Goal: Information Seeking & Learning: Understand process/instructions

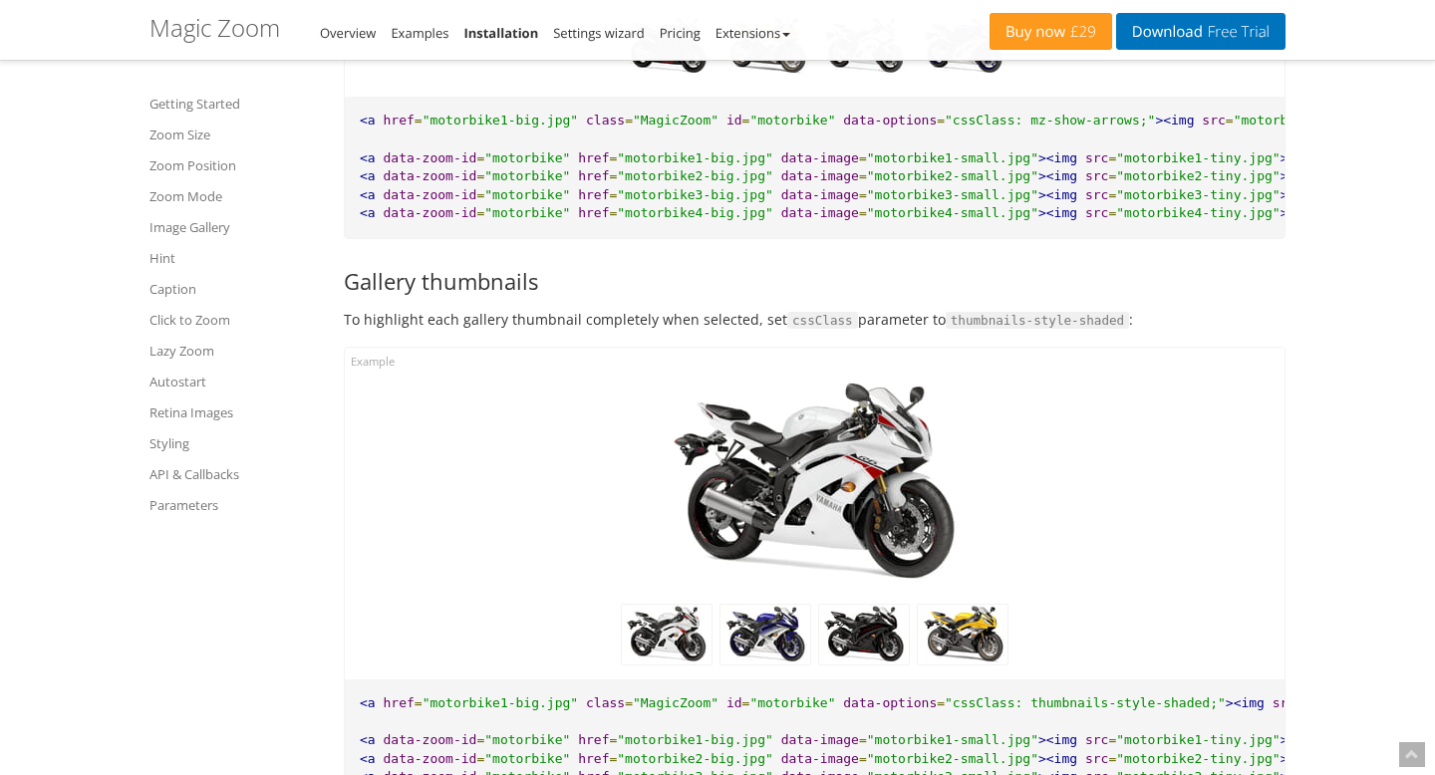
scroll to position [8213, 0]
click at [538, 289] on h3 "Gallery thumbnails" at bounding box center [815, 280] width 942 height 24
click at [517, 289] on h3 "Gallery thumbnails" at bounding box center [815, 280] width 942 height 24
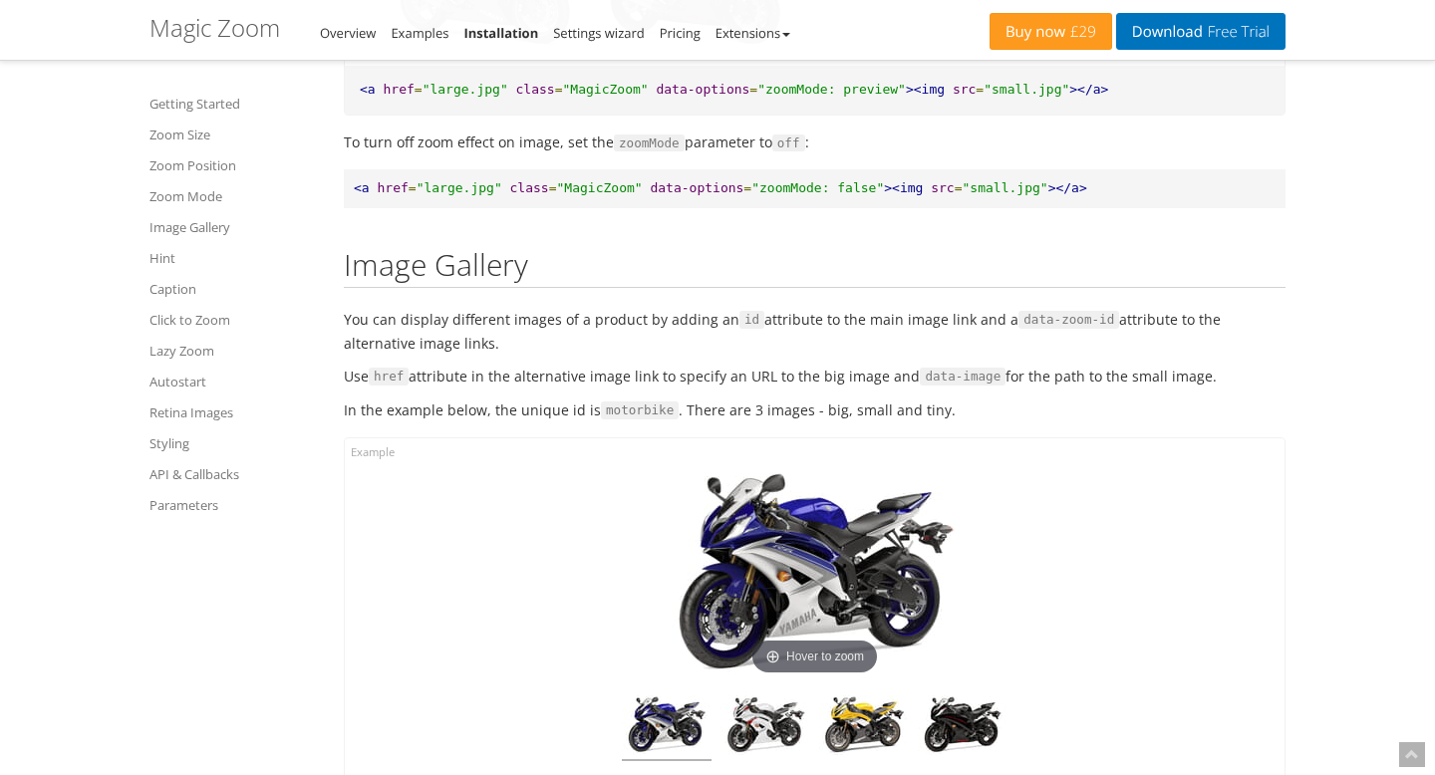
scroll to position [6191, 0]
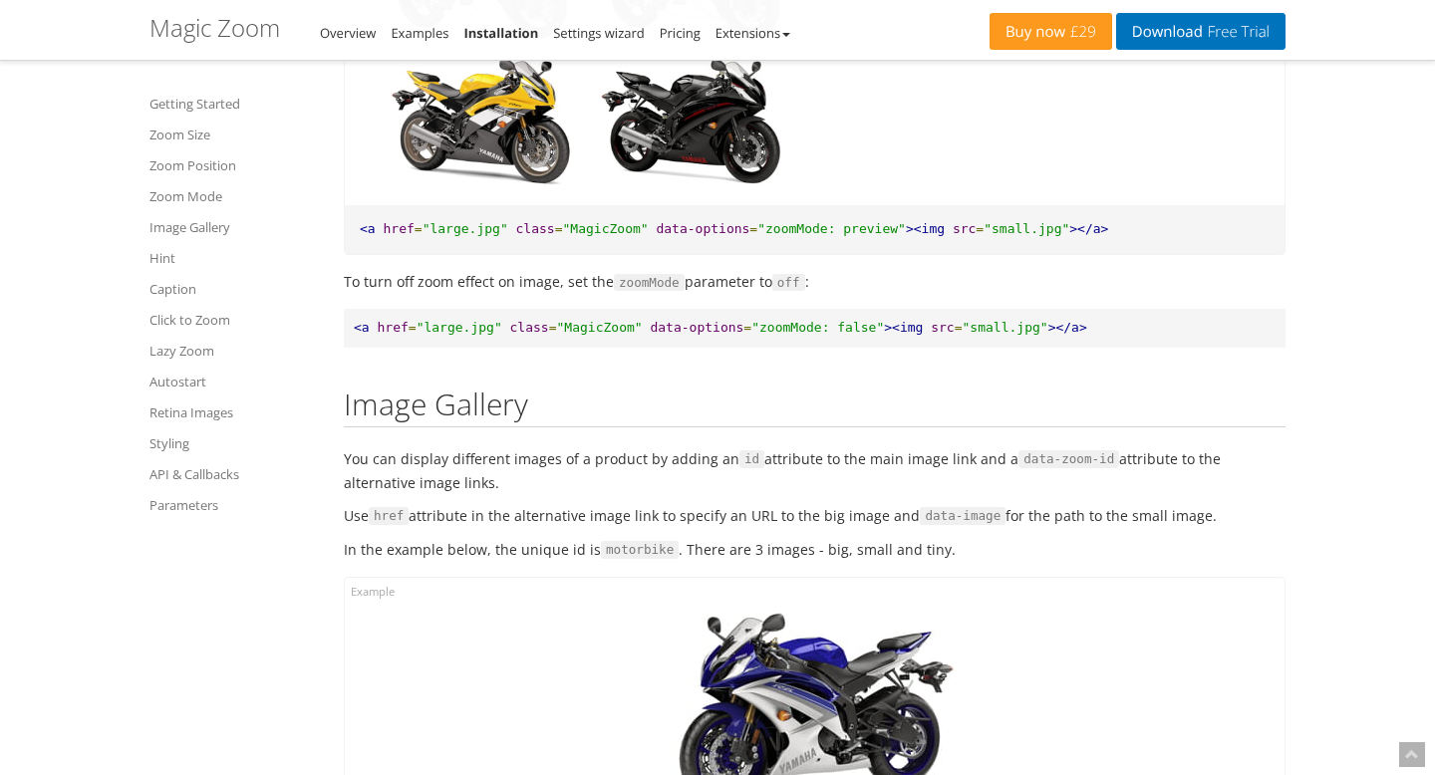
click at [508, 414] on h2 "Image Gallery" at bounding box center [815, 408] width 942 height 40
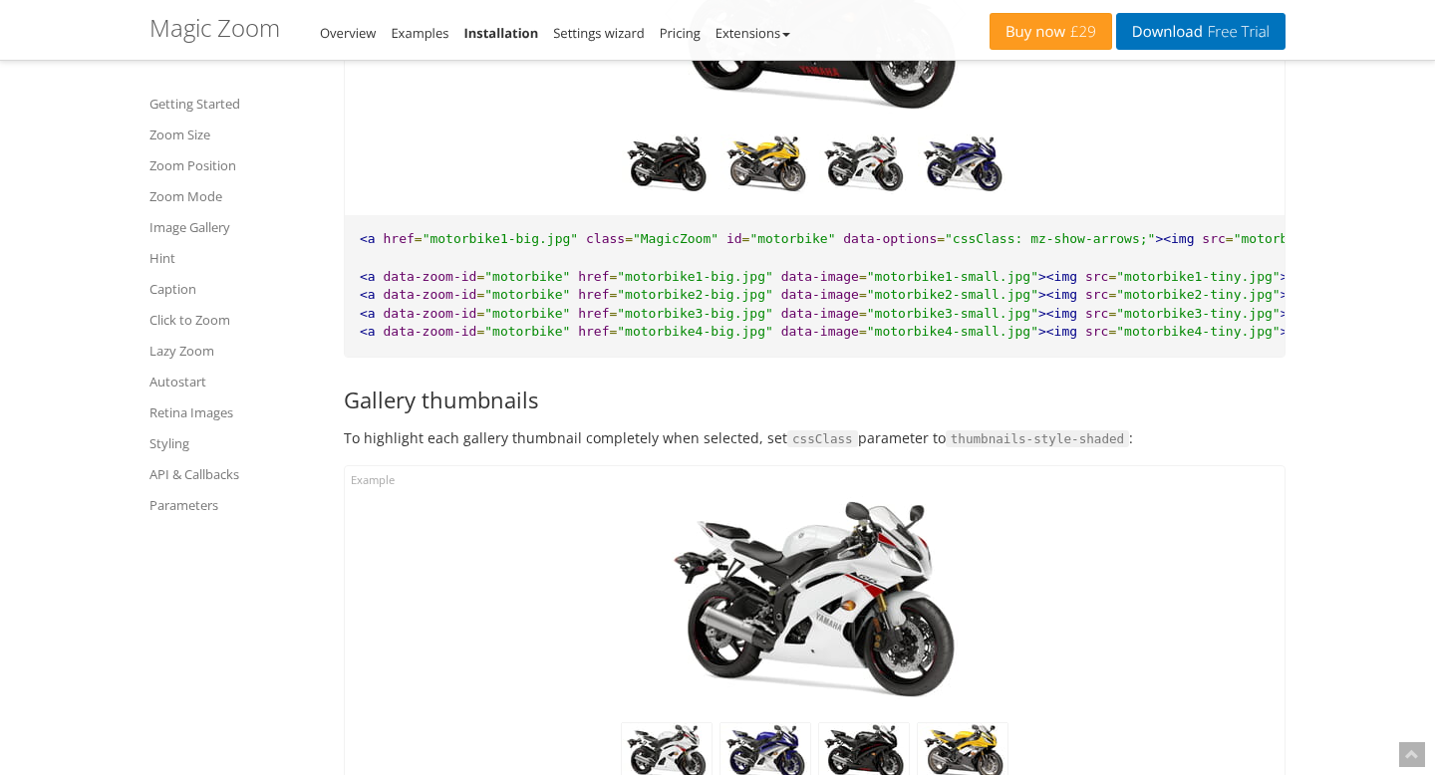
scroll to position [8072, 0]
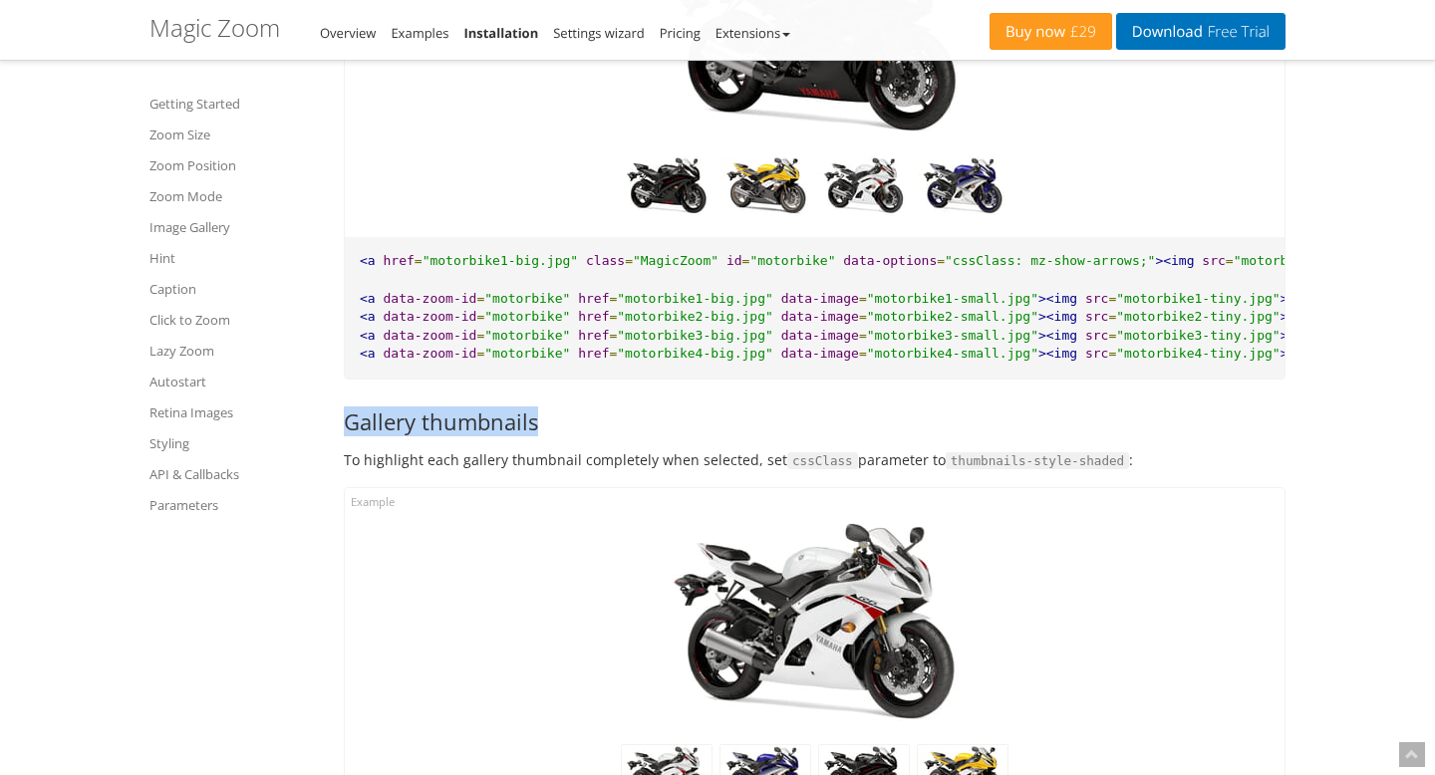
drag, startPoint x: 338, startPoint y: 432, endPoint x: 545, endPoint y: 433, distance: 207.3
click at [545, 433] on div "Enable zoom on your images. It's fast, and it's easy. Getting Started If you us…" at bounding box center [815, 747] width 972 height 17388
copy h3 "Gallery thumbnails"
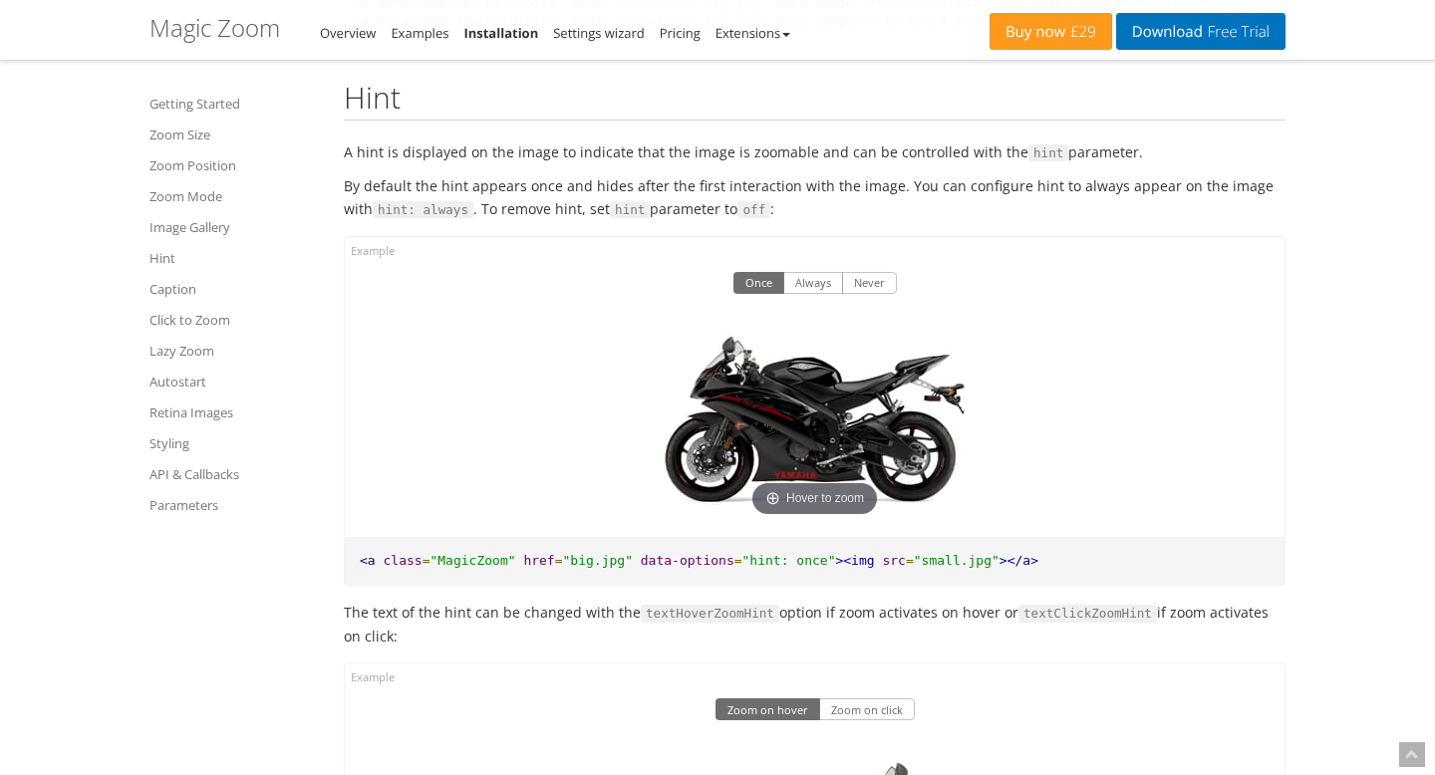
scroll to position [9205, 0]
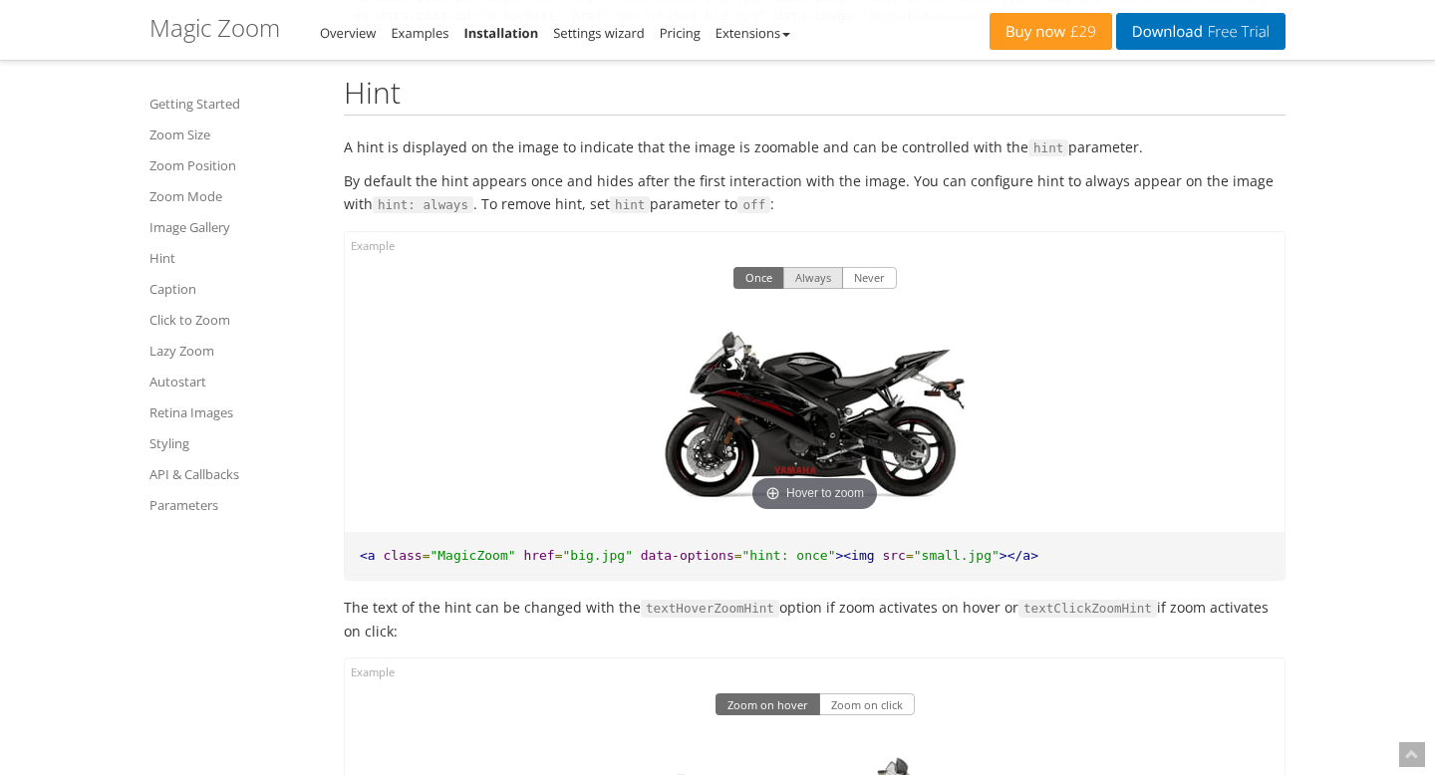
click at [821, 289] on button "Always" at bounding box center [813, 278] width 60 height 22
click at [767, 289] on button "Once" at bounding box center [759, 278] width 51 height 22
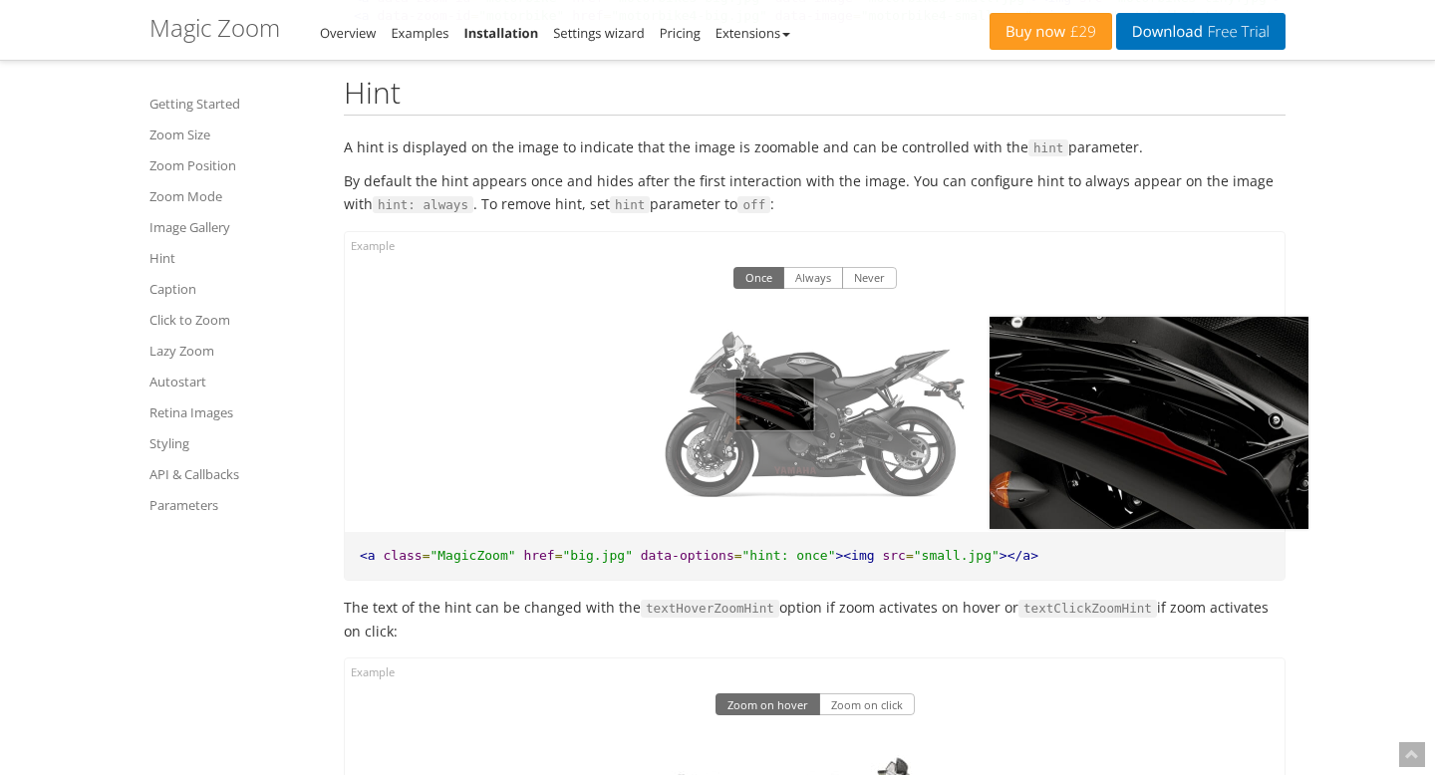
click at [774, 417] on img at bounding box center [815, 411] width 319 height 212
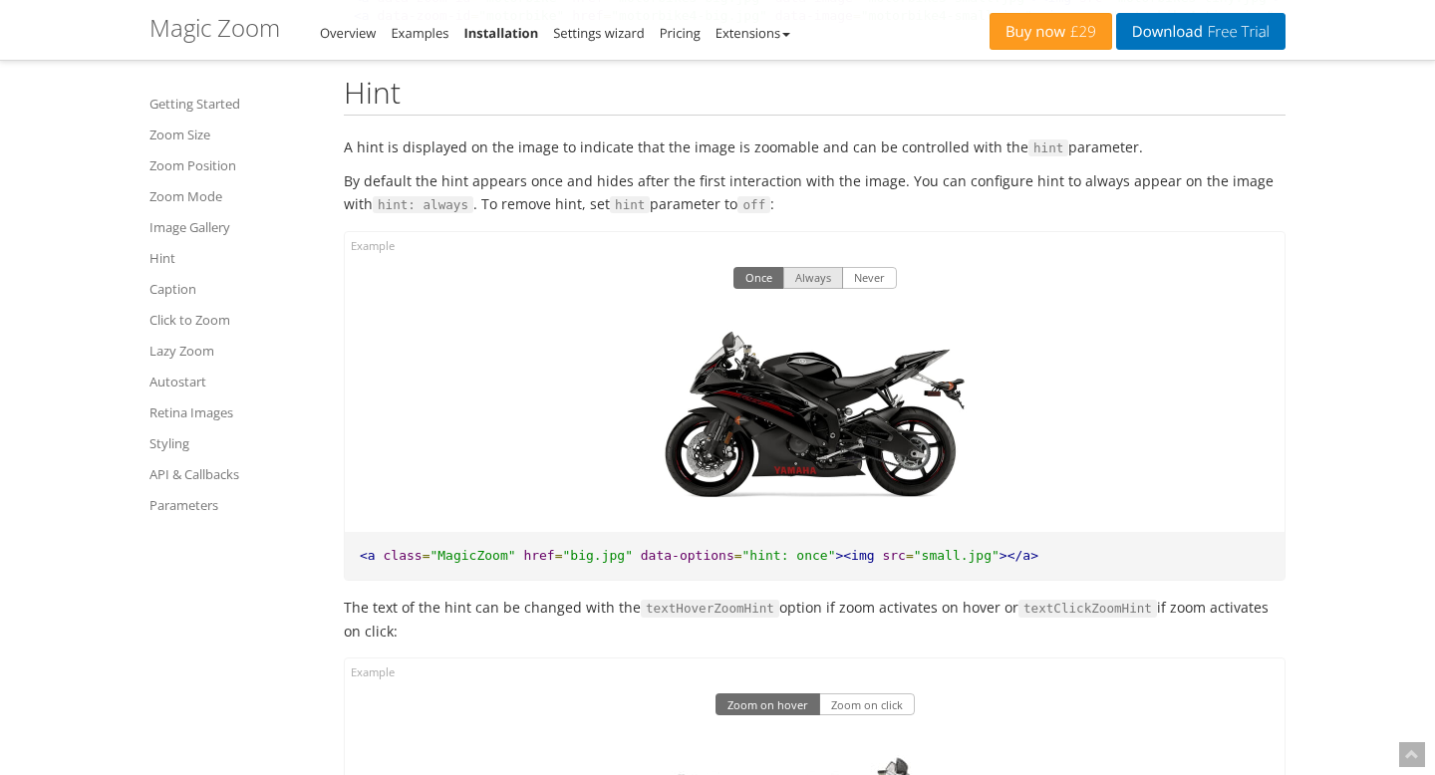
click at [830, 284] on button "Always" at bounding box center [813, 278] width 60 height 22
click at [871, 279] on button "Never" at bounding box center [869, 278] width 55 height 22
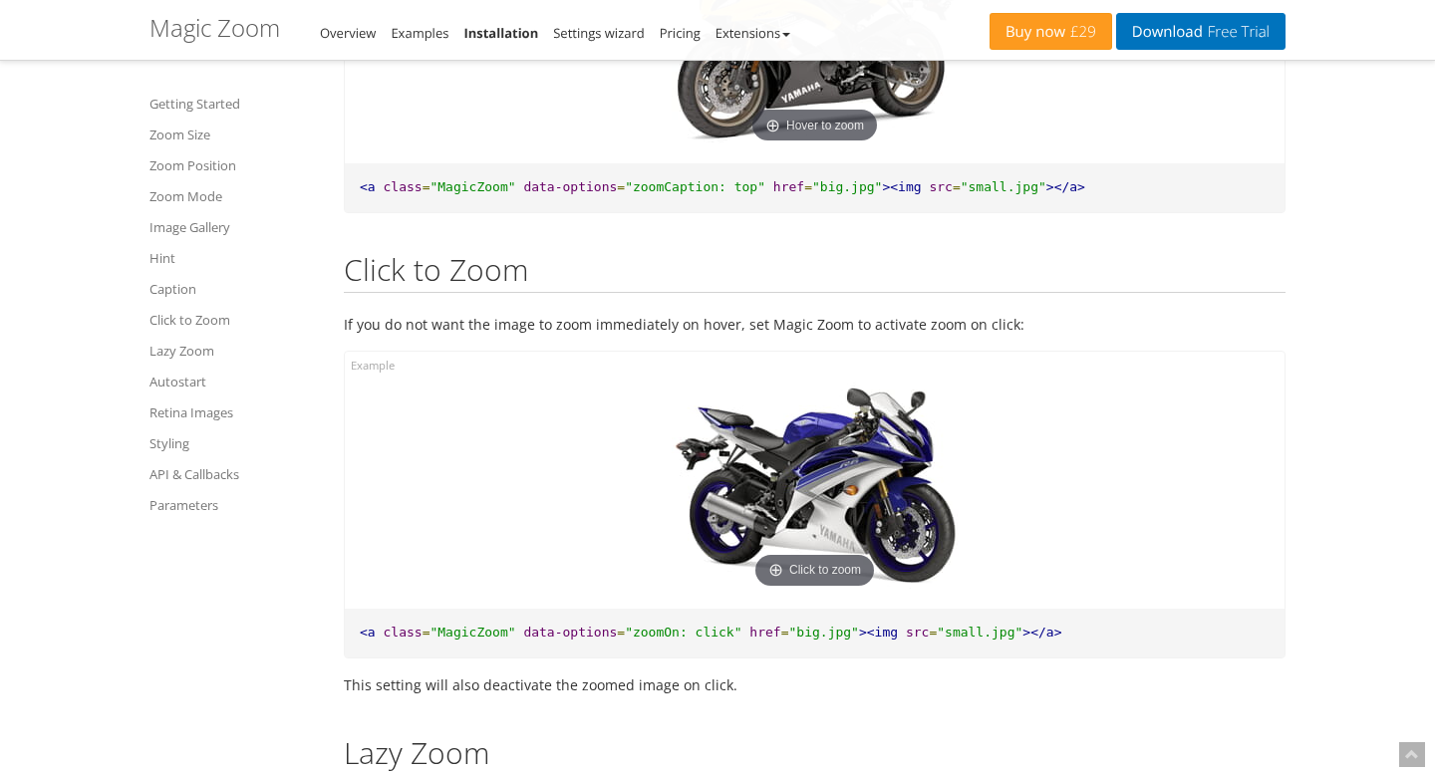
scroll to position [10400, 0]
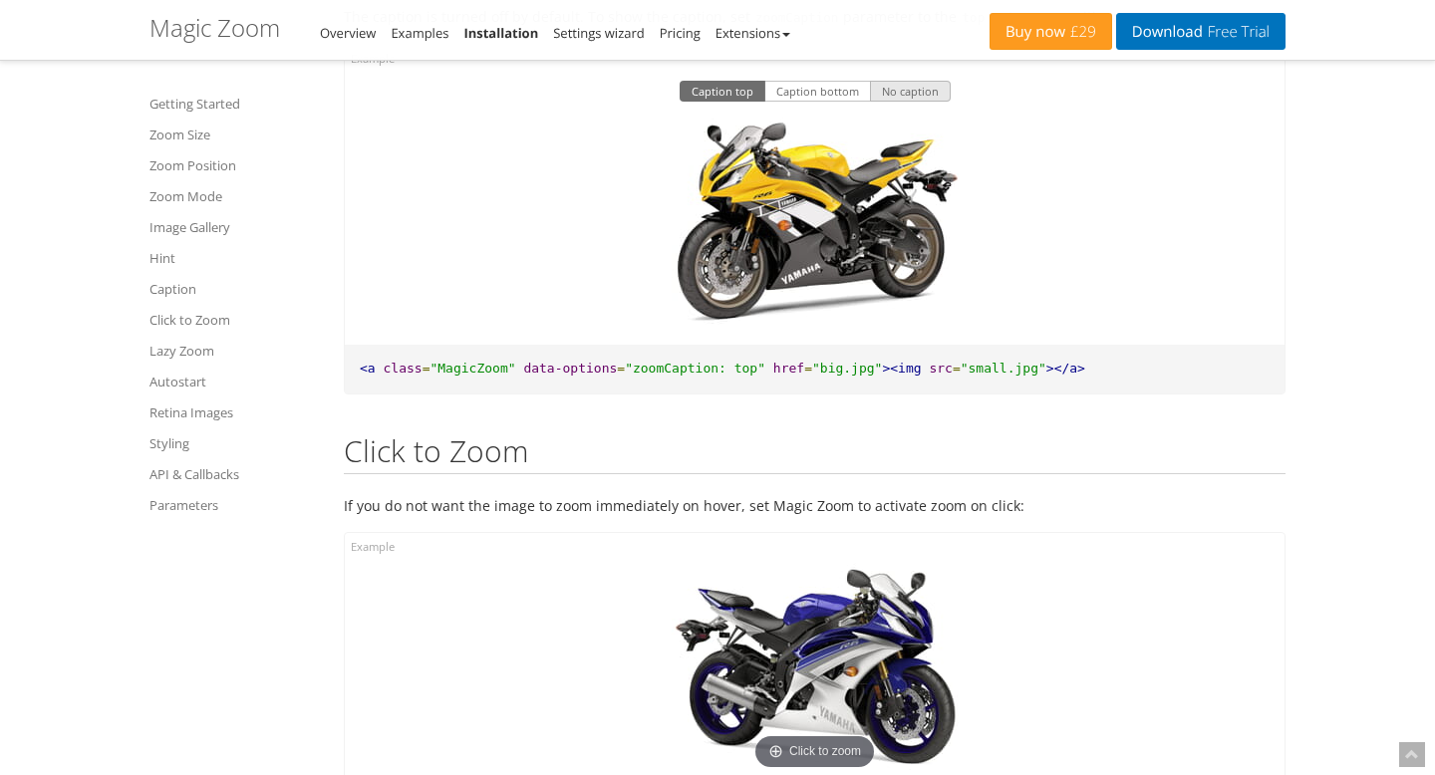
click at [911, 103] on button "No caption" at bounding box center [910, 92] width 81 height 22
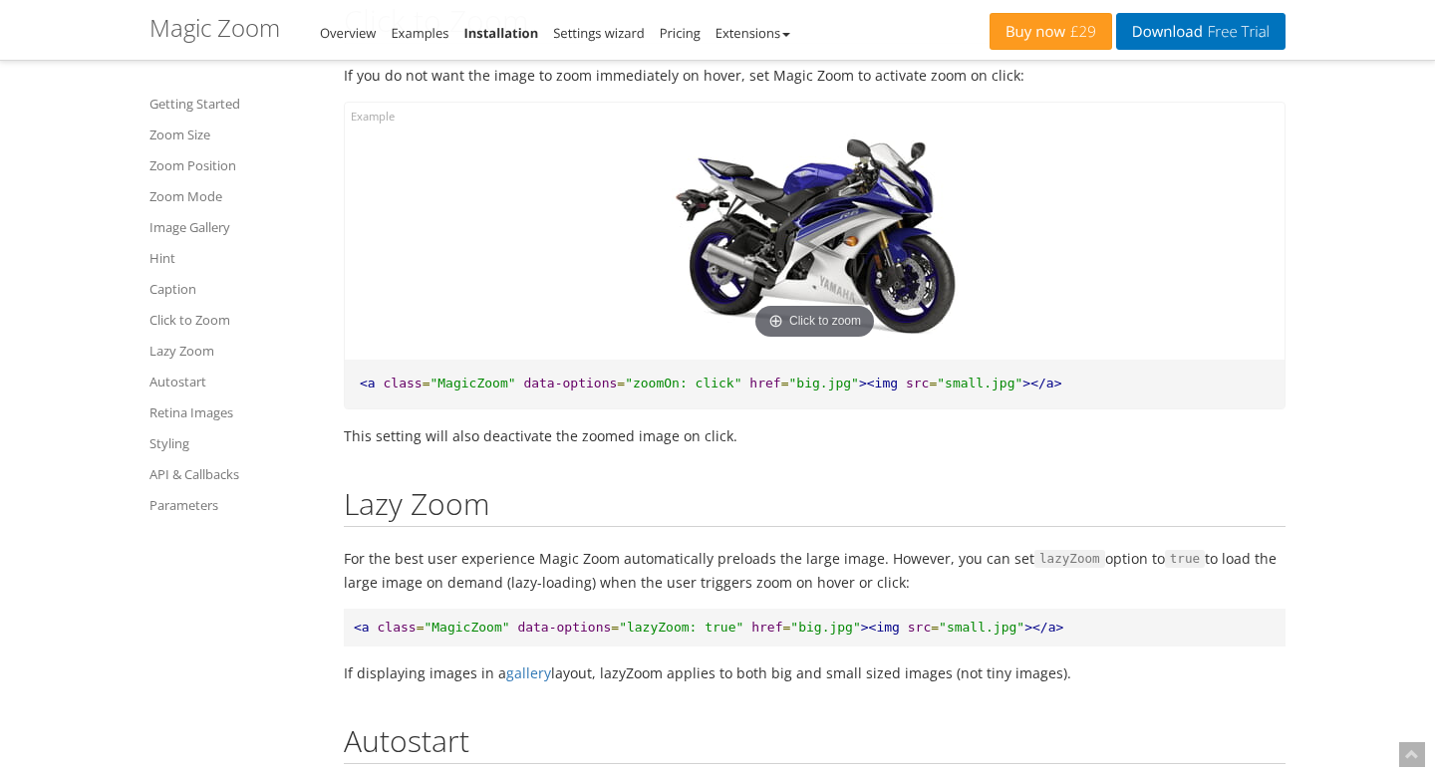
scroll to position [10839, 0]
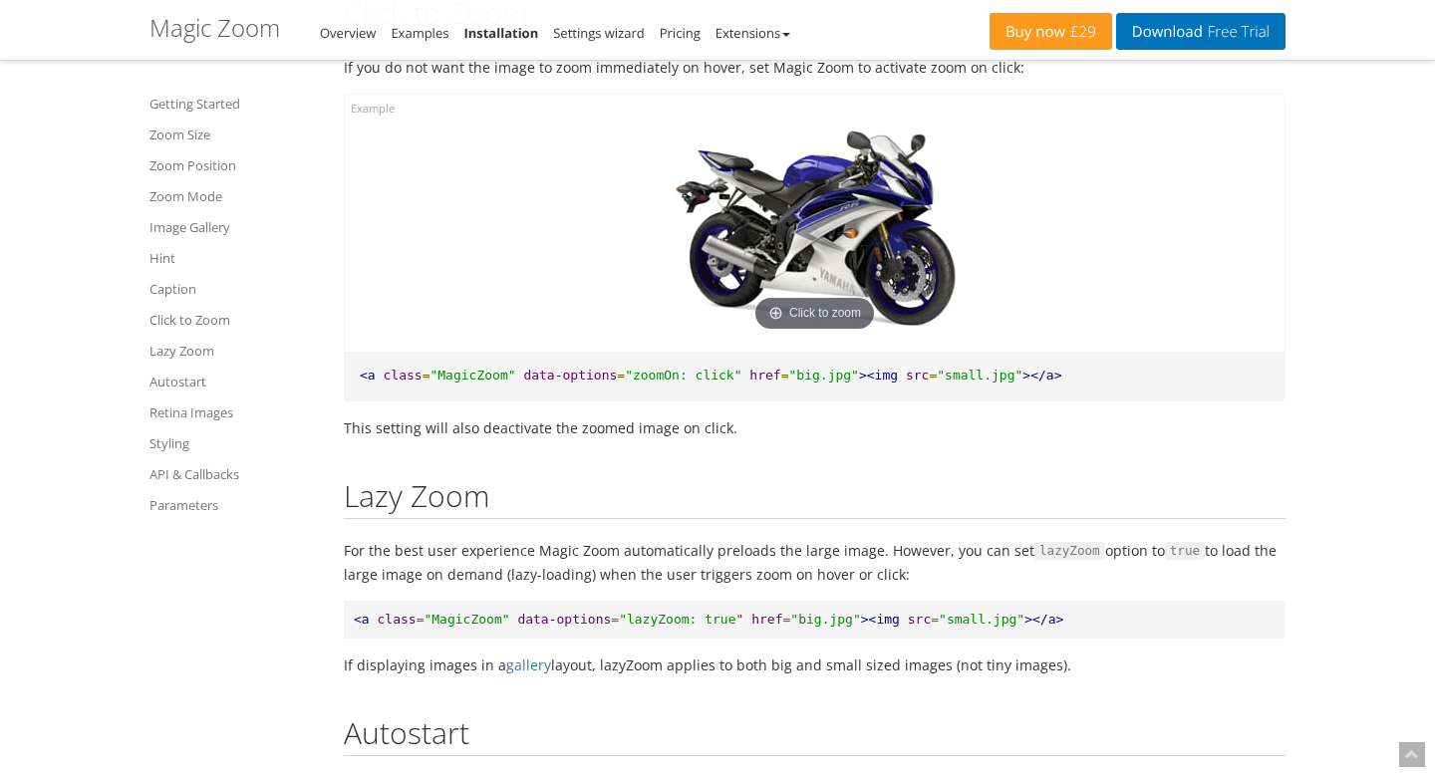
click at [836, 227] on img at bounding box center [815, 231] width 319 height 212
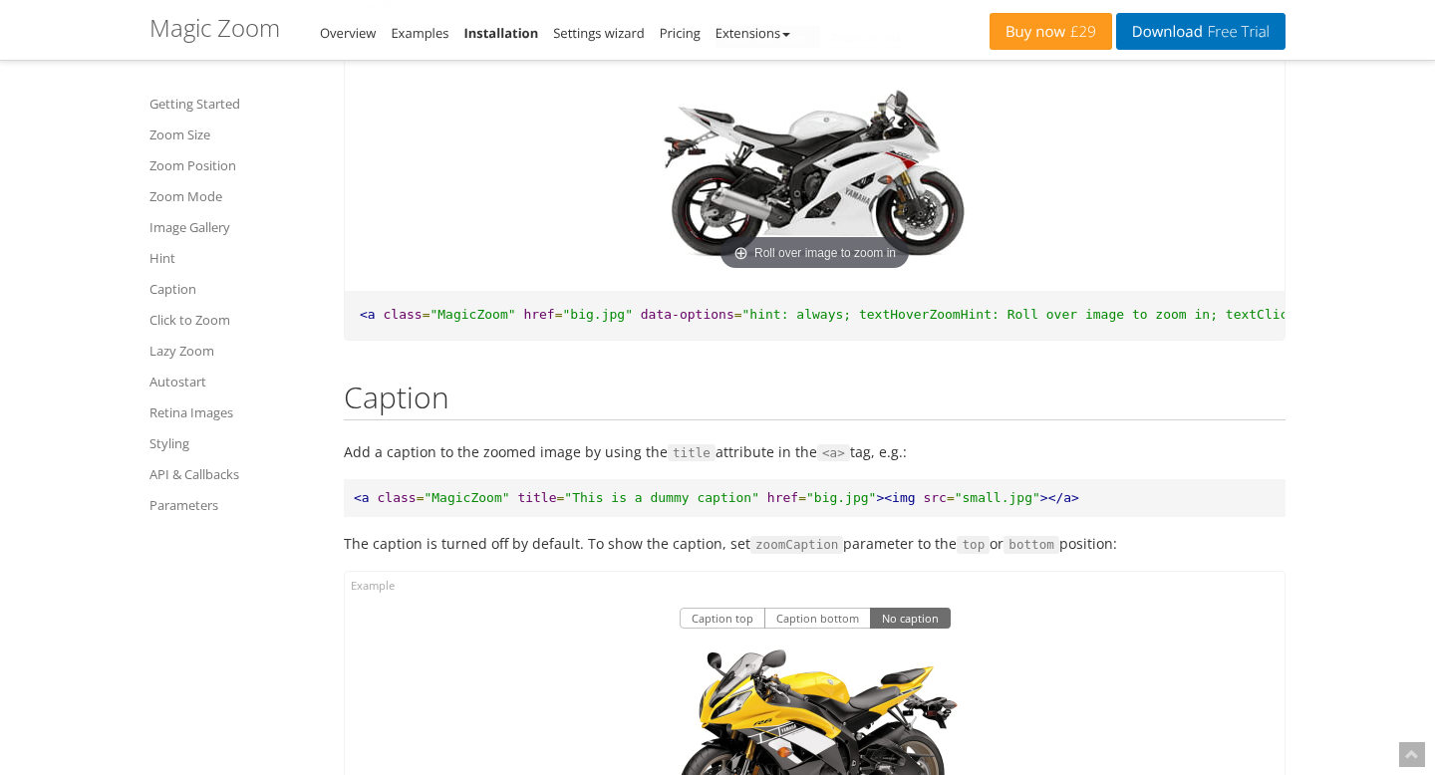
scroll to position [9814, 0]
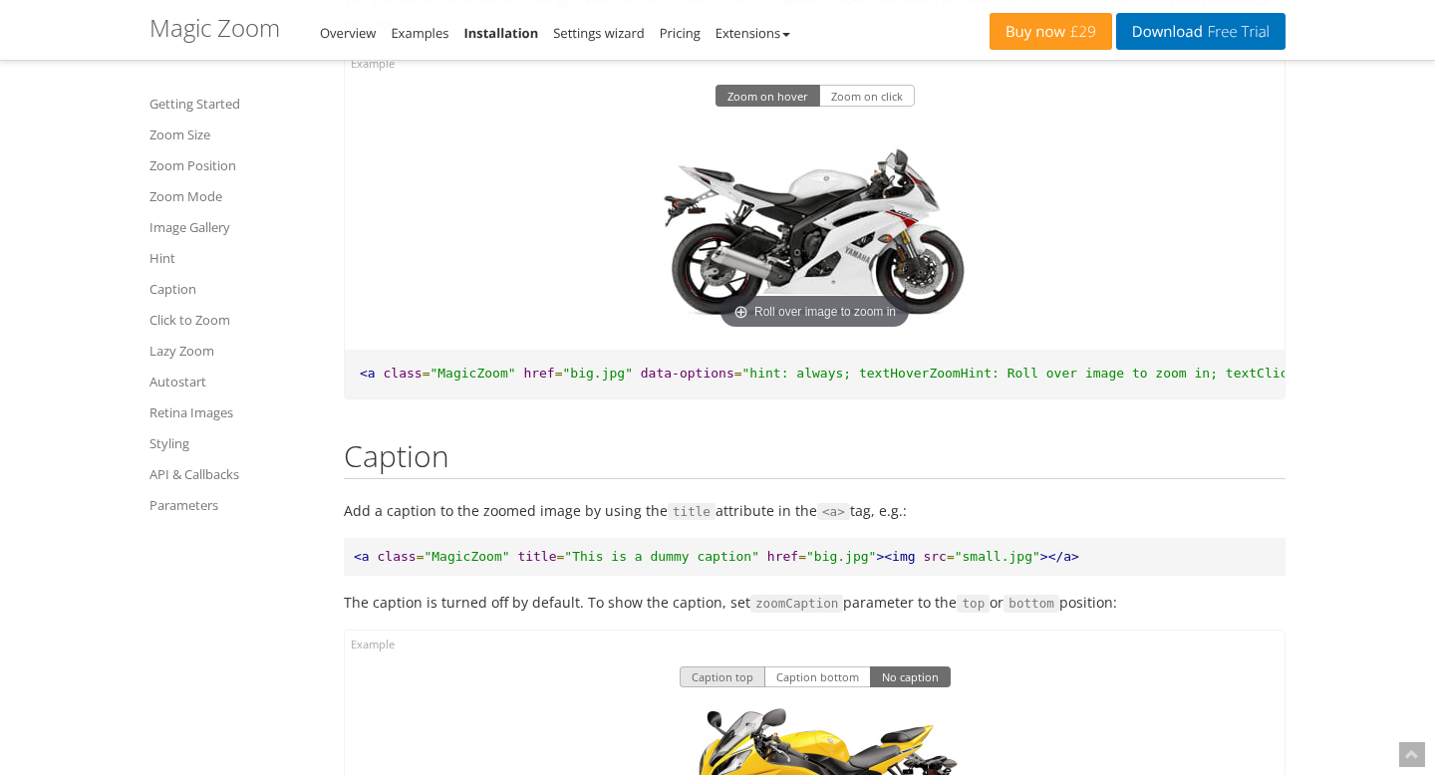
click at [720, 689] on button "Caption top" at bounding box center [723, 678] width 86 height 22
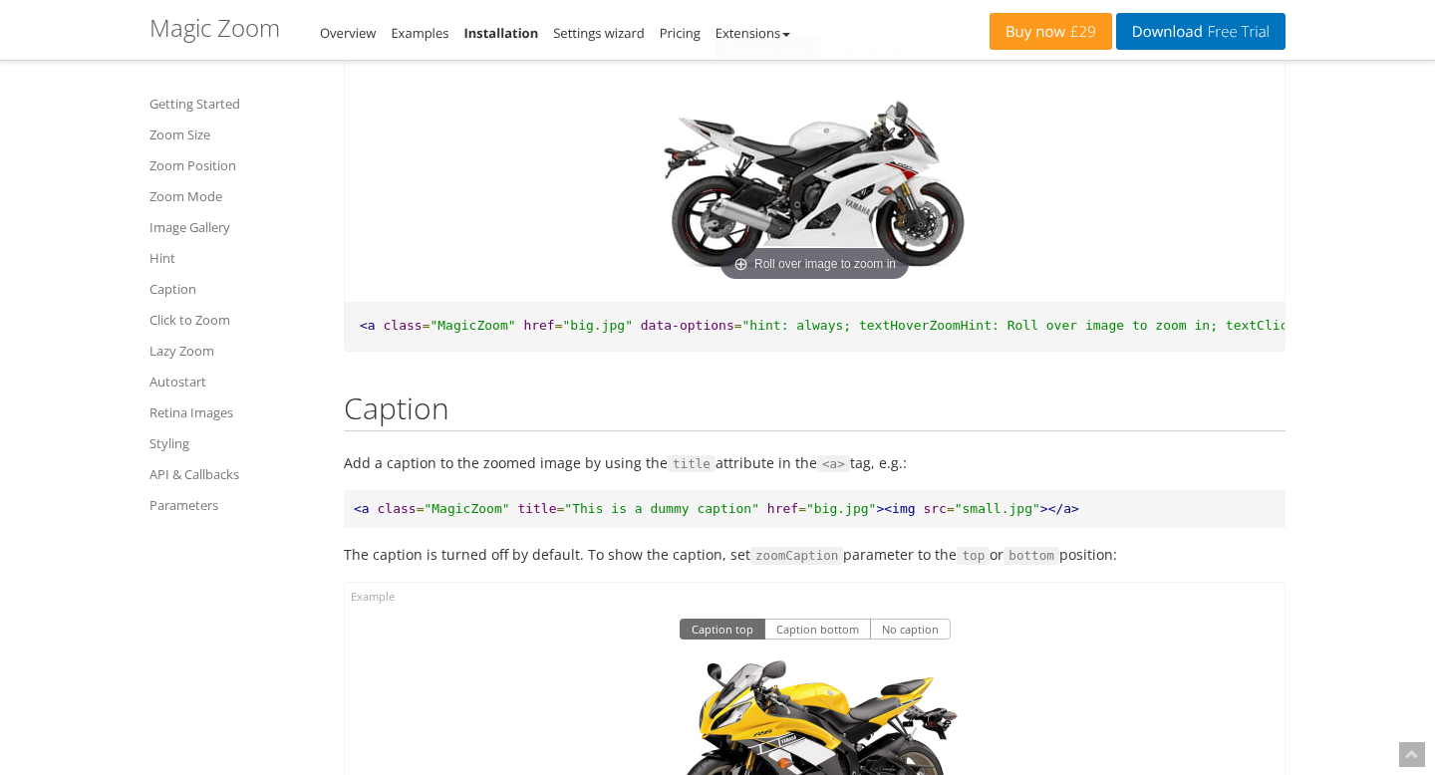
scroll to position [9620, 0]
